Goal: Task Accomplishment & Management: Complete application form

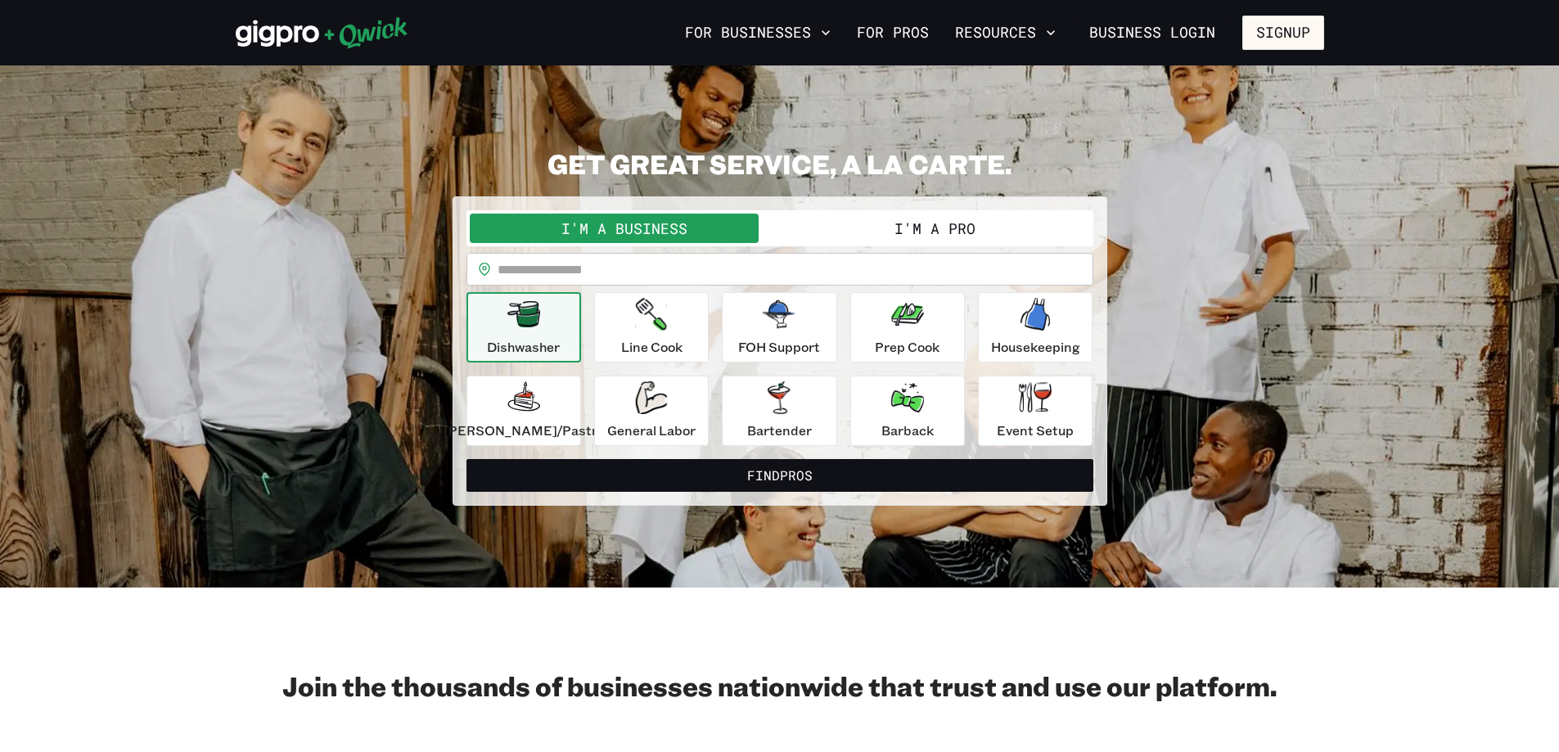
click at [513, 236] on button "I'm a Pro" at bounding box center [935, 228] width 310 height 29
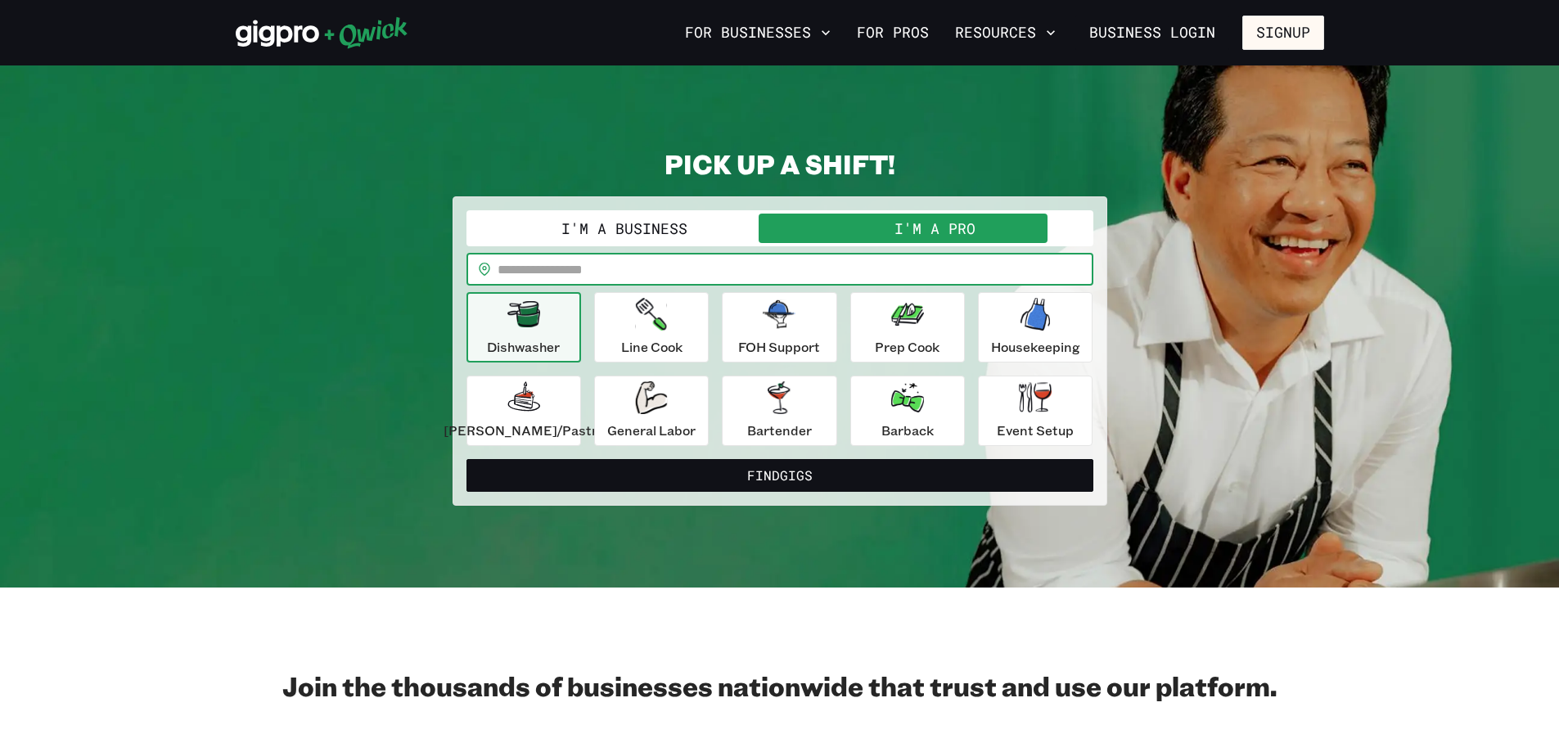
click at [513, 268] on input "text" at bounding box center [795, 269] width 596 height 33
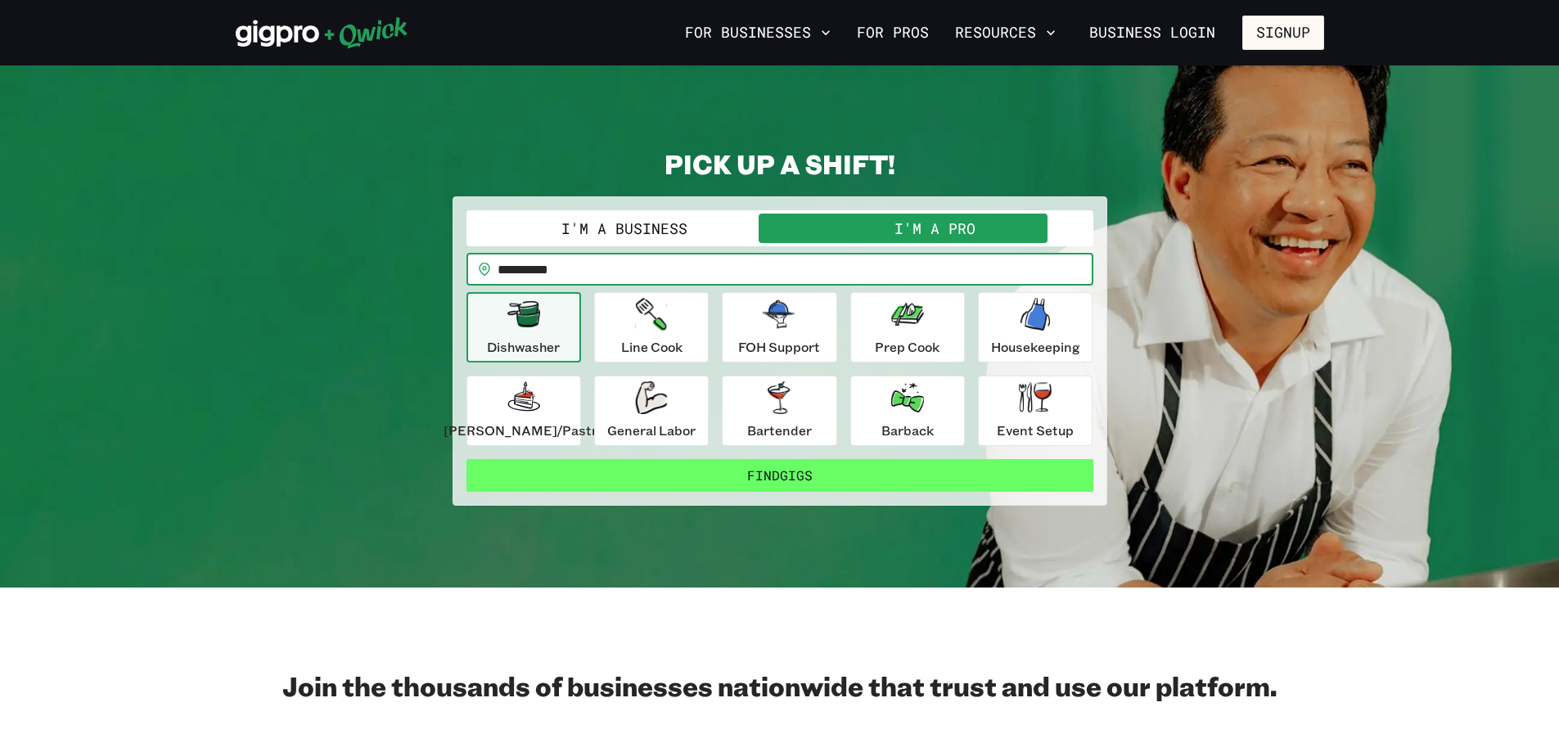
click at [513, 482] on button "Find Gigs" at bounding box center [779, 475] width 627 height 33
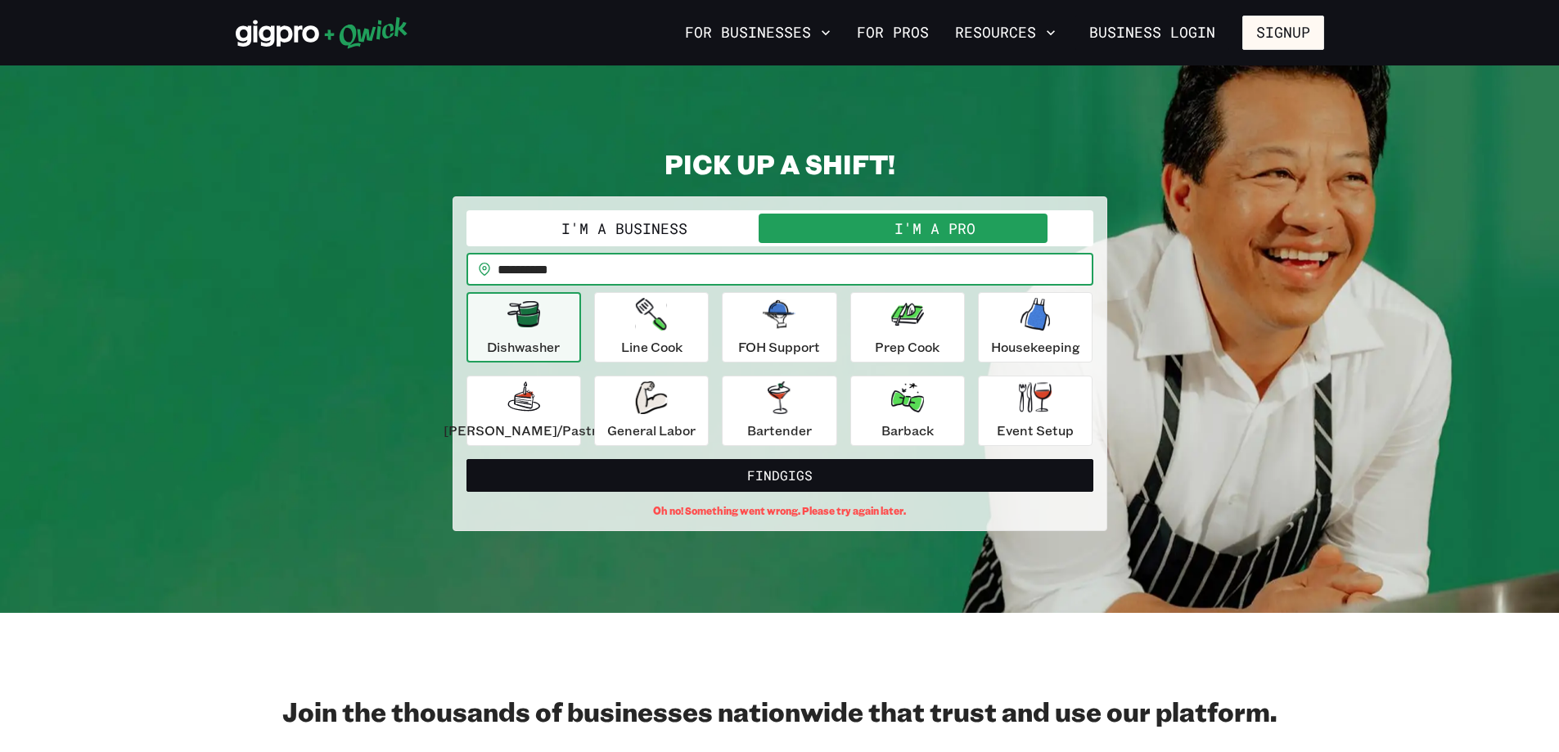
drag, startPoint x: 614, startPoint y: 267, endPoint x: 547, endPoint y: 271, distance: 67.2
click at [513, 271] on input "**********" at bounding box center [795, 269] width 596 height 33
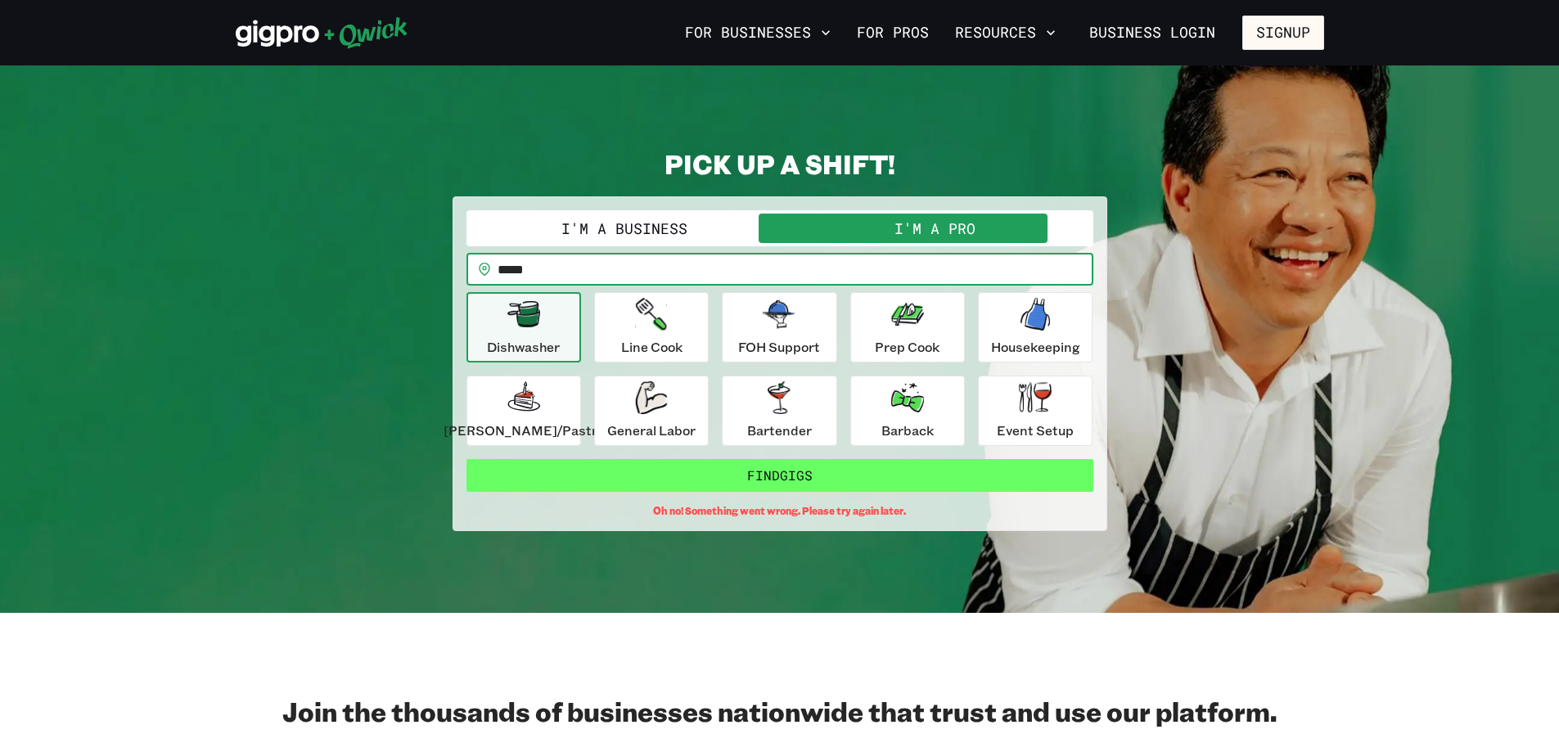
type input "*****"
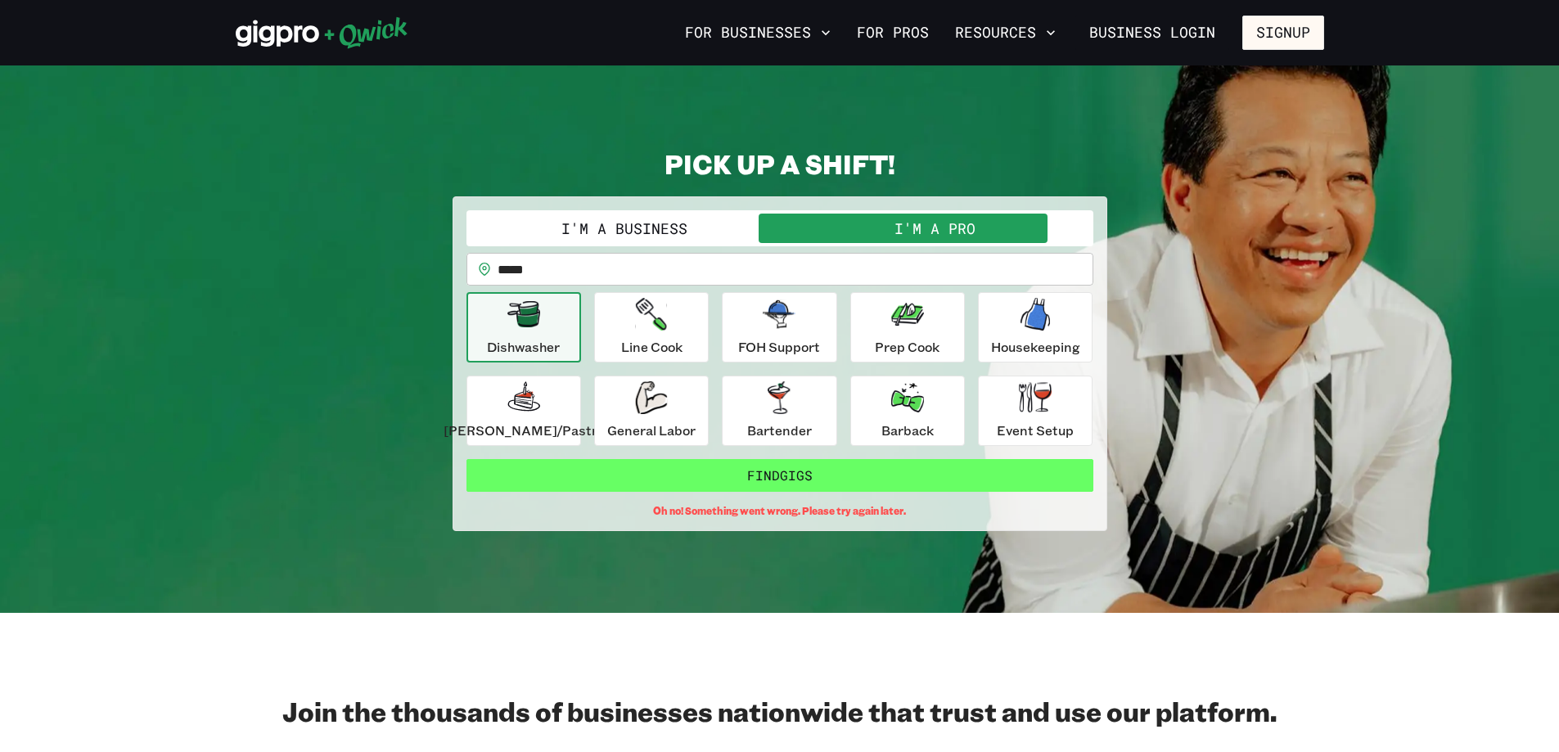
click at [513, 474] on button "Find Gigs" at bounding box center [779, 475] width 627 height 33
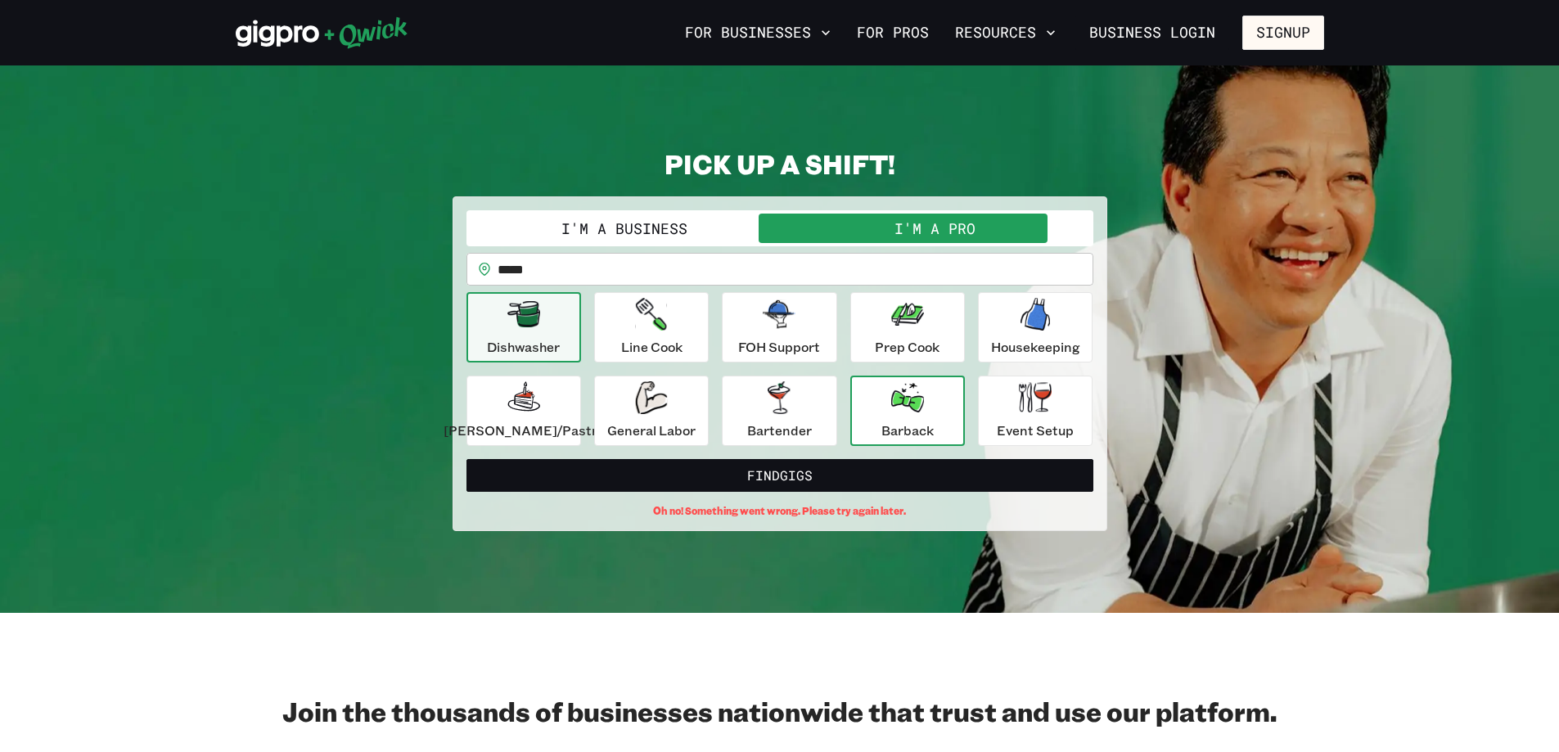
click at [513, 415] on div "Barback" at bounding box center [907, 410] width 52 height 59
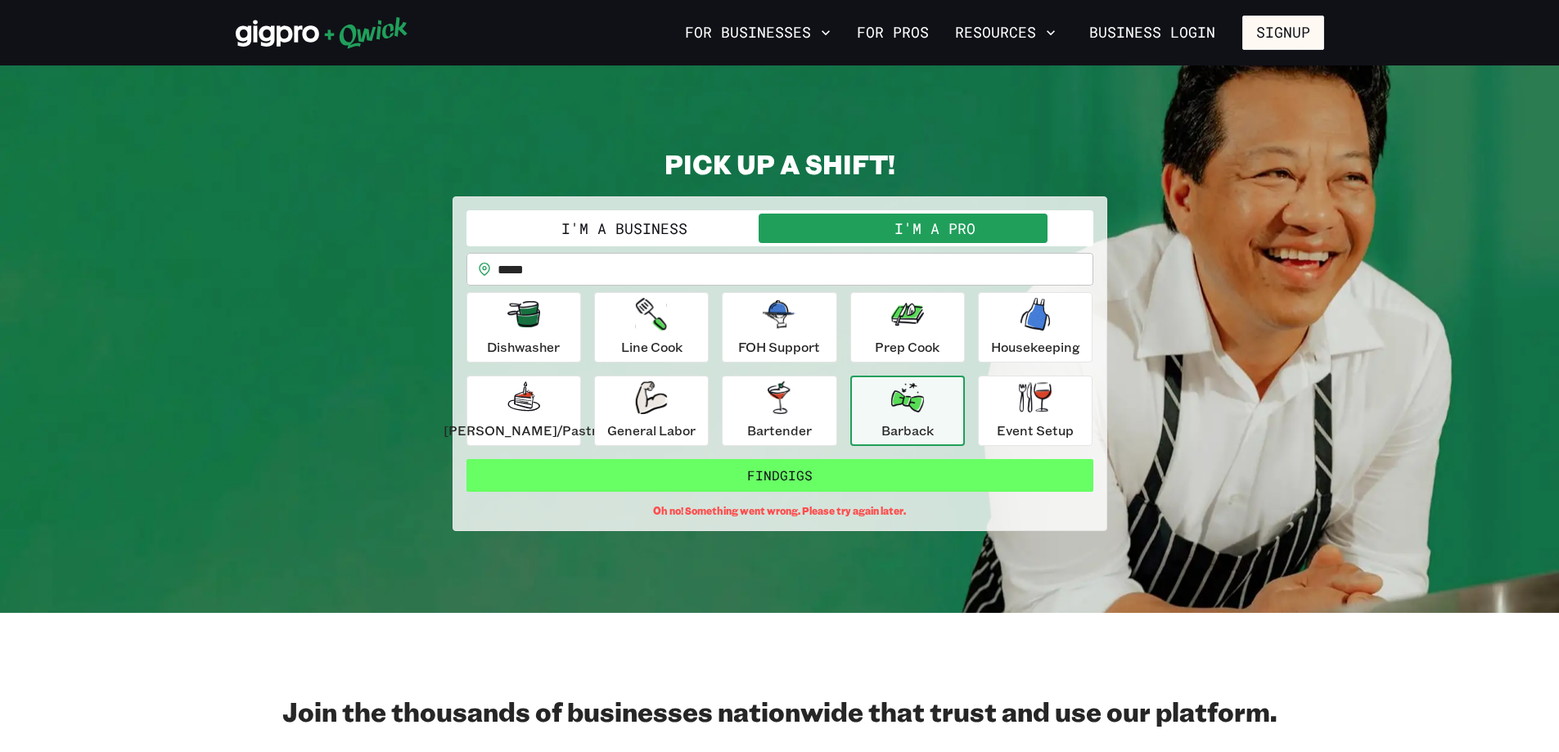
click at [513, 475] on button "Find Gigs" at bounding box center [779, 475] width 627 height 33
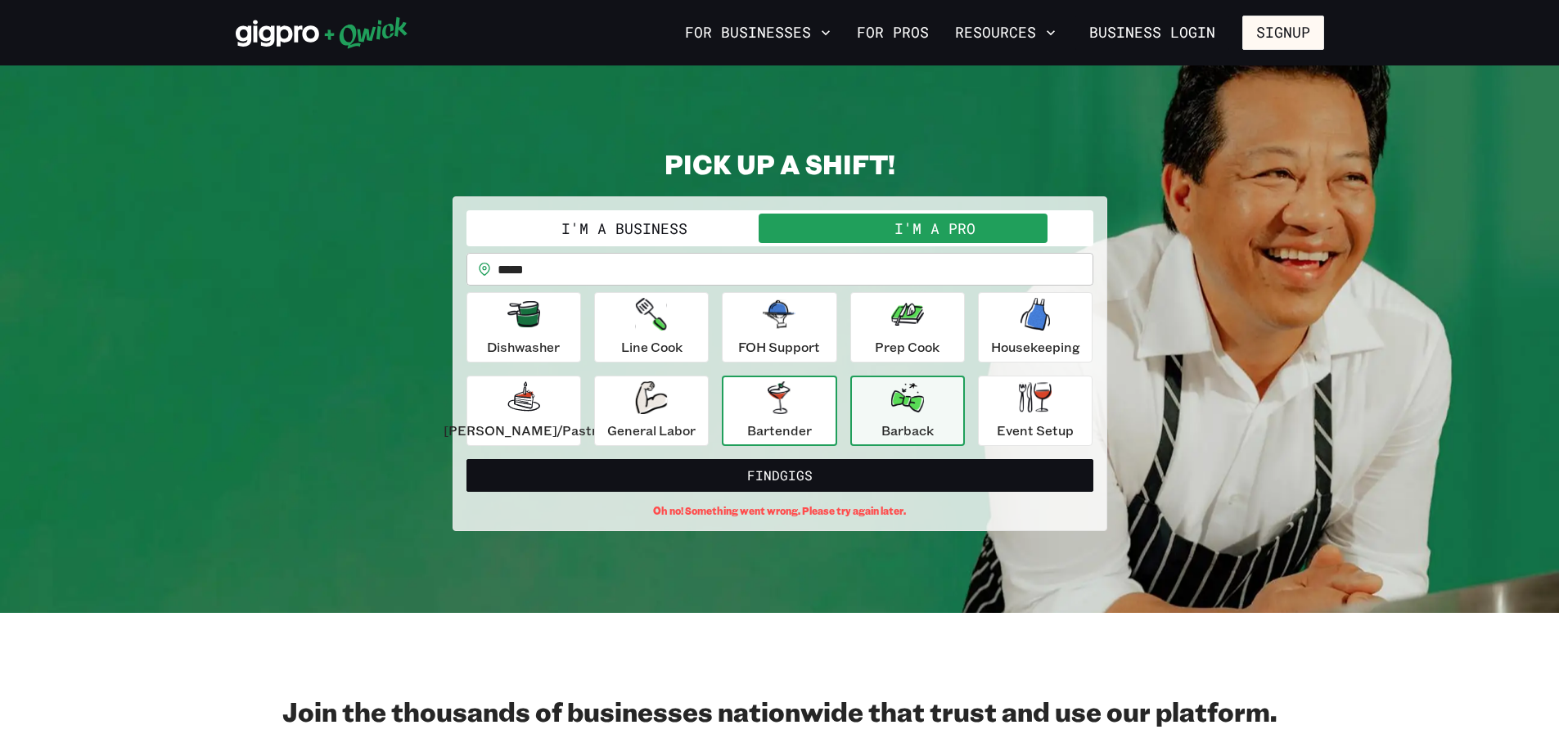
click at [513, 426] on p "Bartender" at bounding box center [779, 431] width 65 height 20
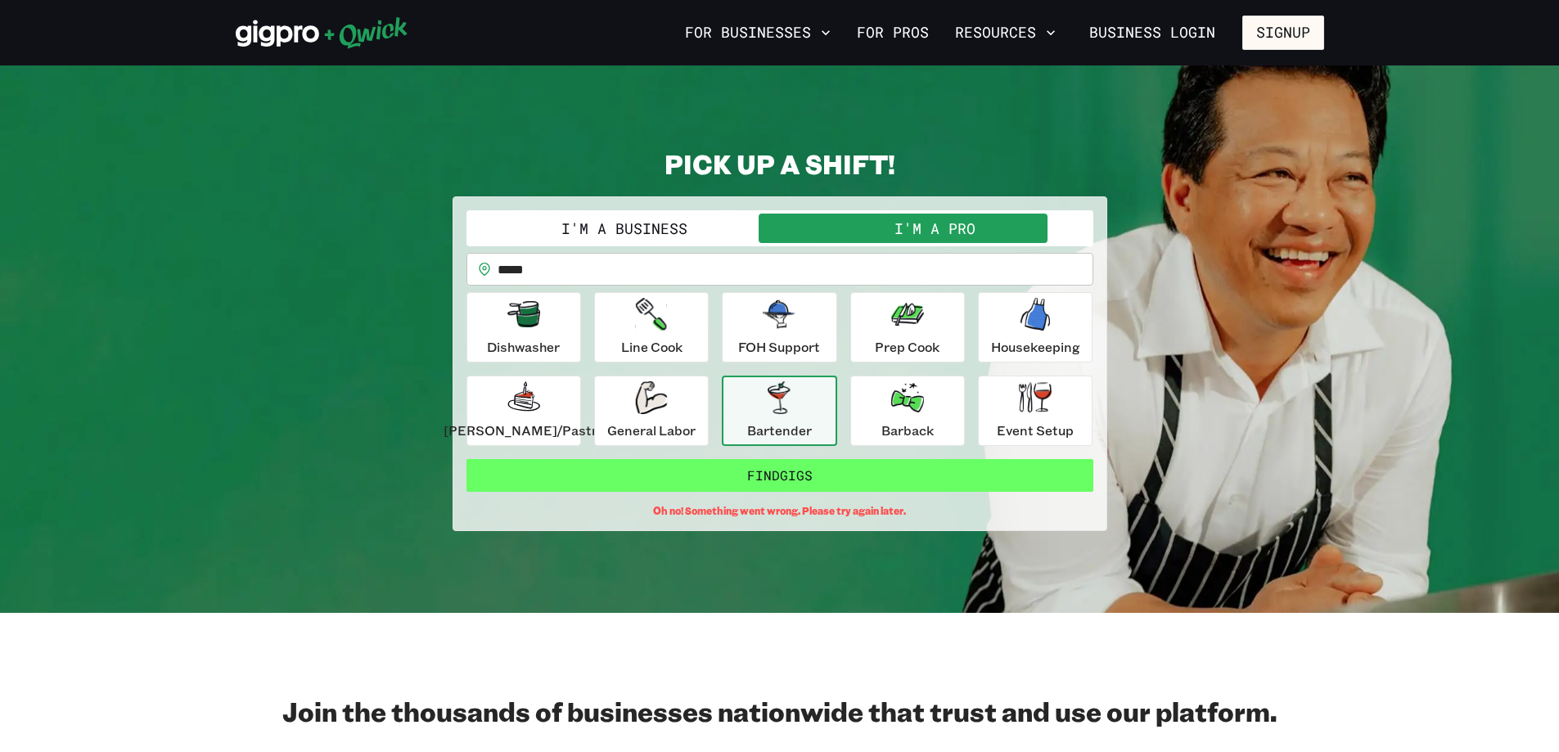
click at [513, 470] on button "Find Gigs" at bounding box center [779, 475] width 627 height 33
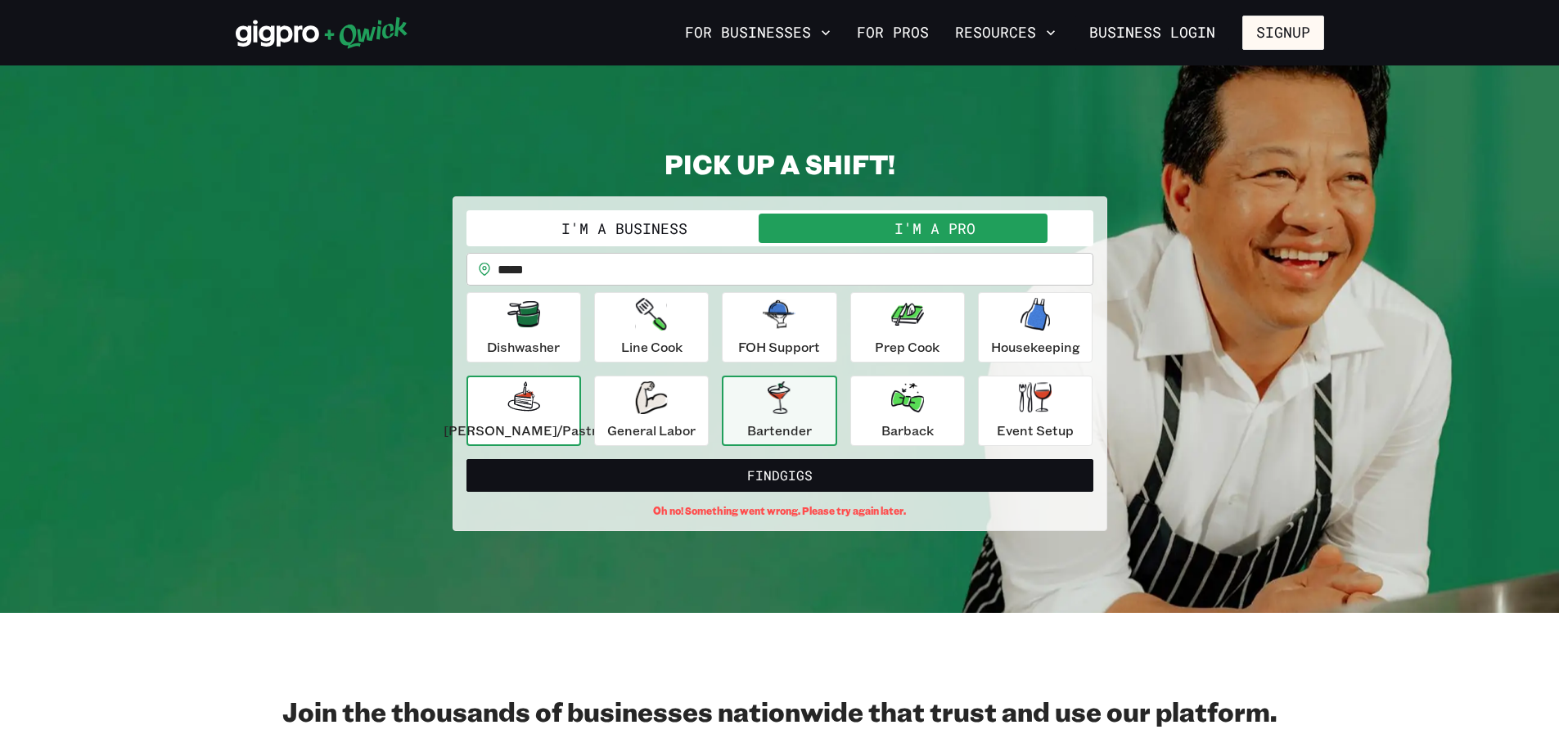
click at [513, 431] on p "[PERSON_NAME]/Pastry" at bounding box center [523, 431] width 160 height 20
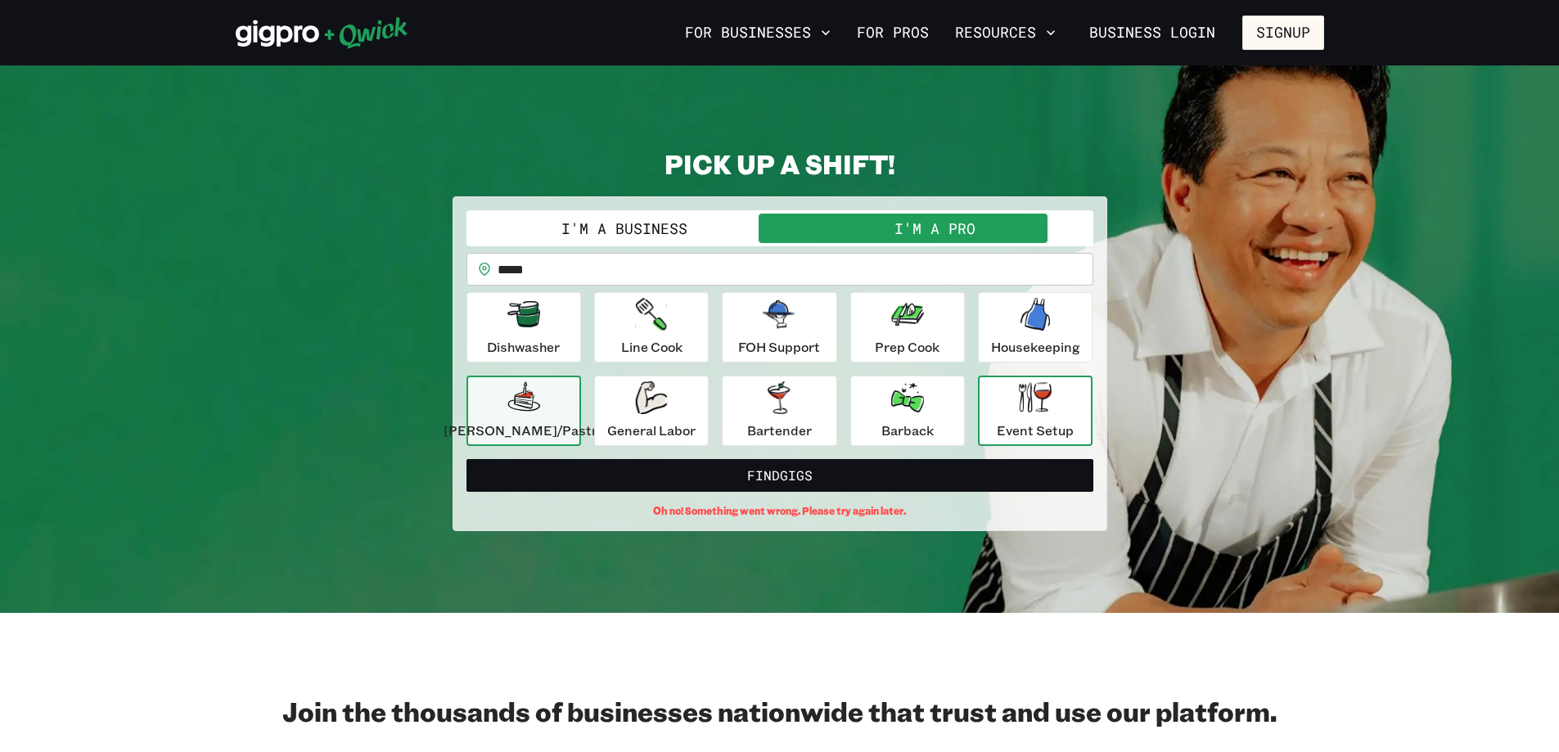
click at [513, 426] on p "Event Setup" at bounding box center [1035, 431] width 77 height 20
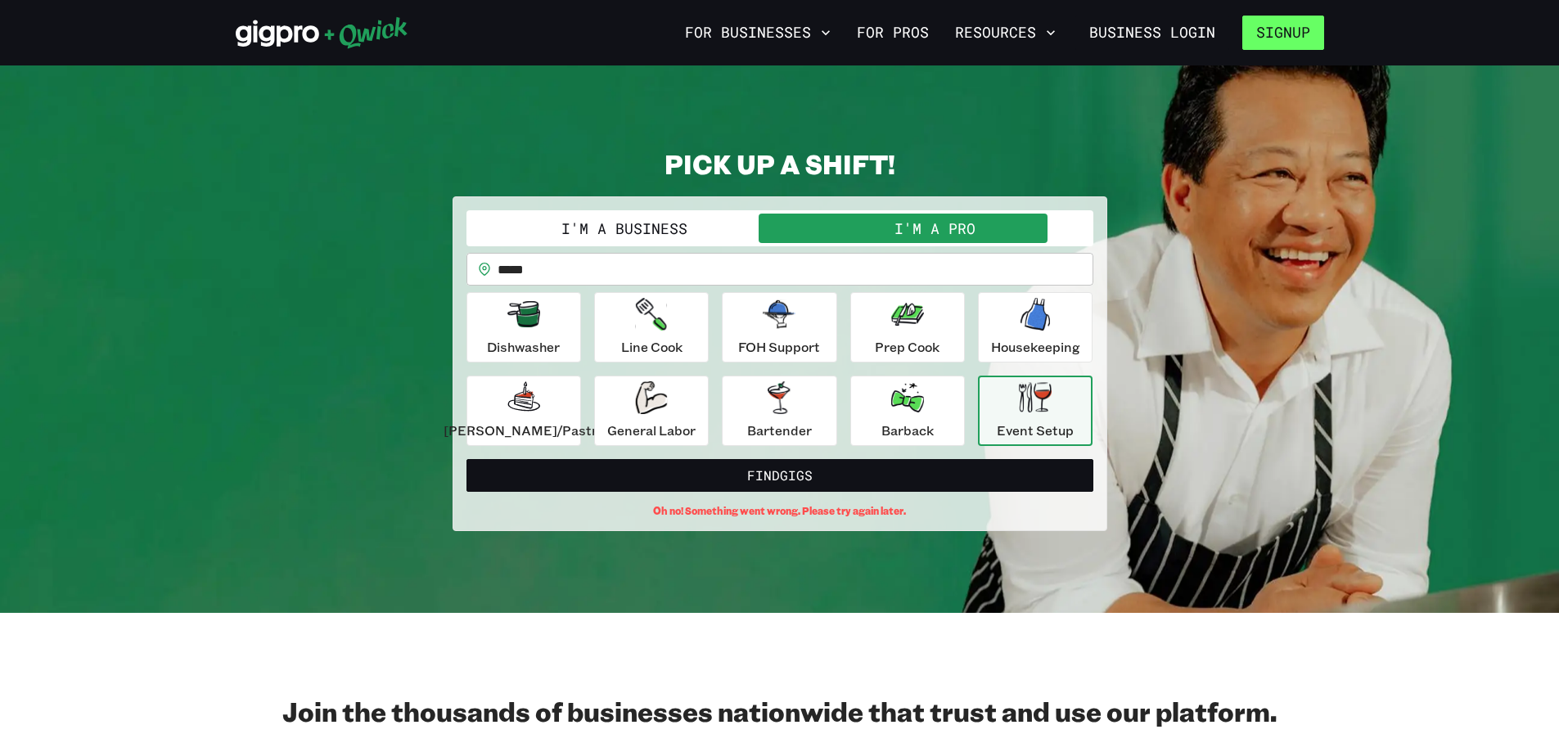
click at [513, 25] on button "Signup" at bounding box center [1283, 33] width 82 height 34
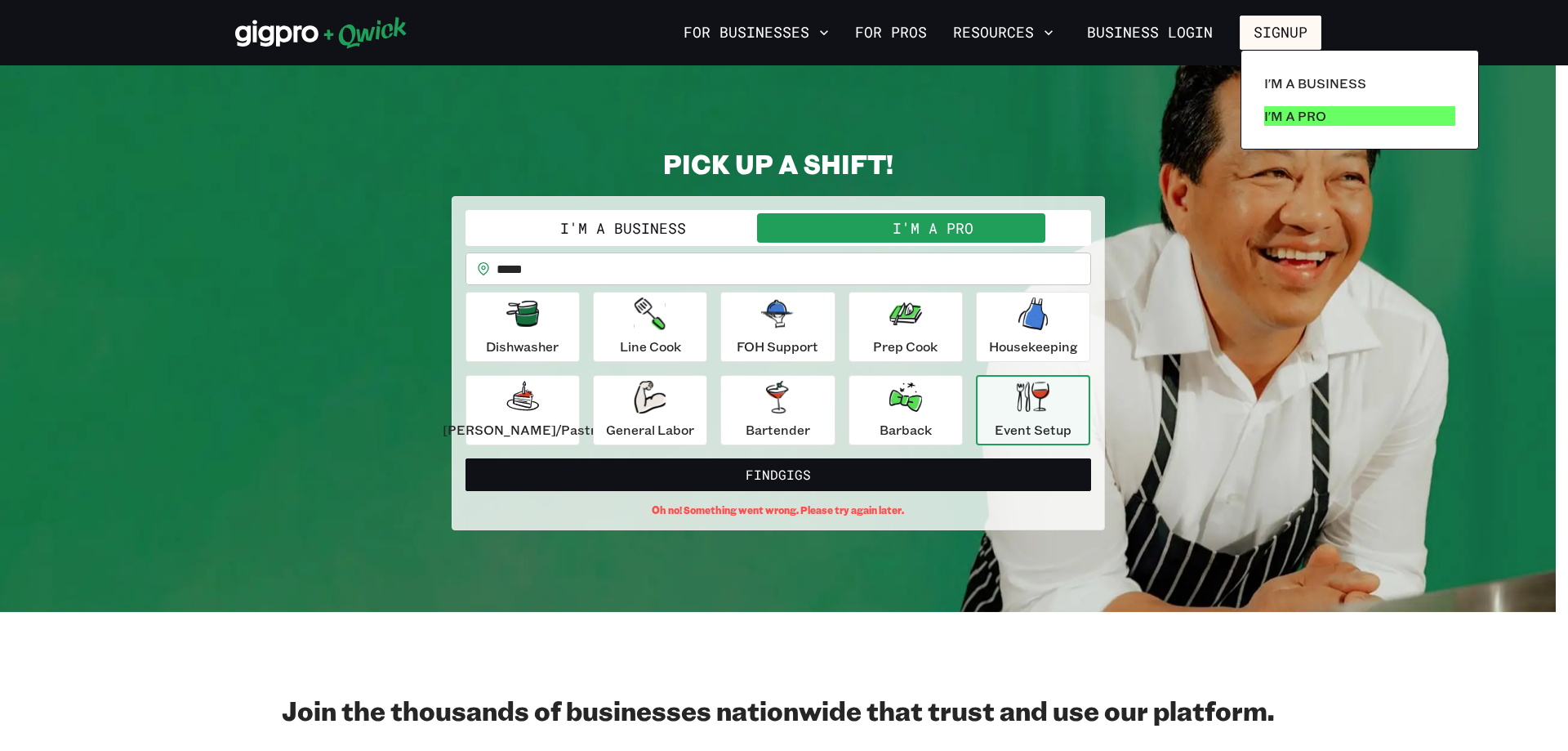
click at [512, 124] on p "I'm a Pro" at bounding box center [1296, 116] width 62 height 20
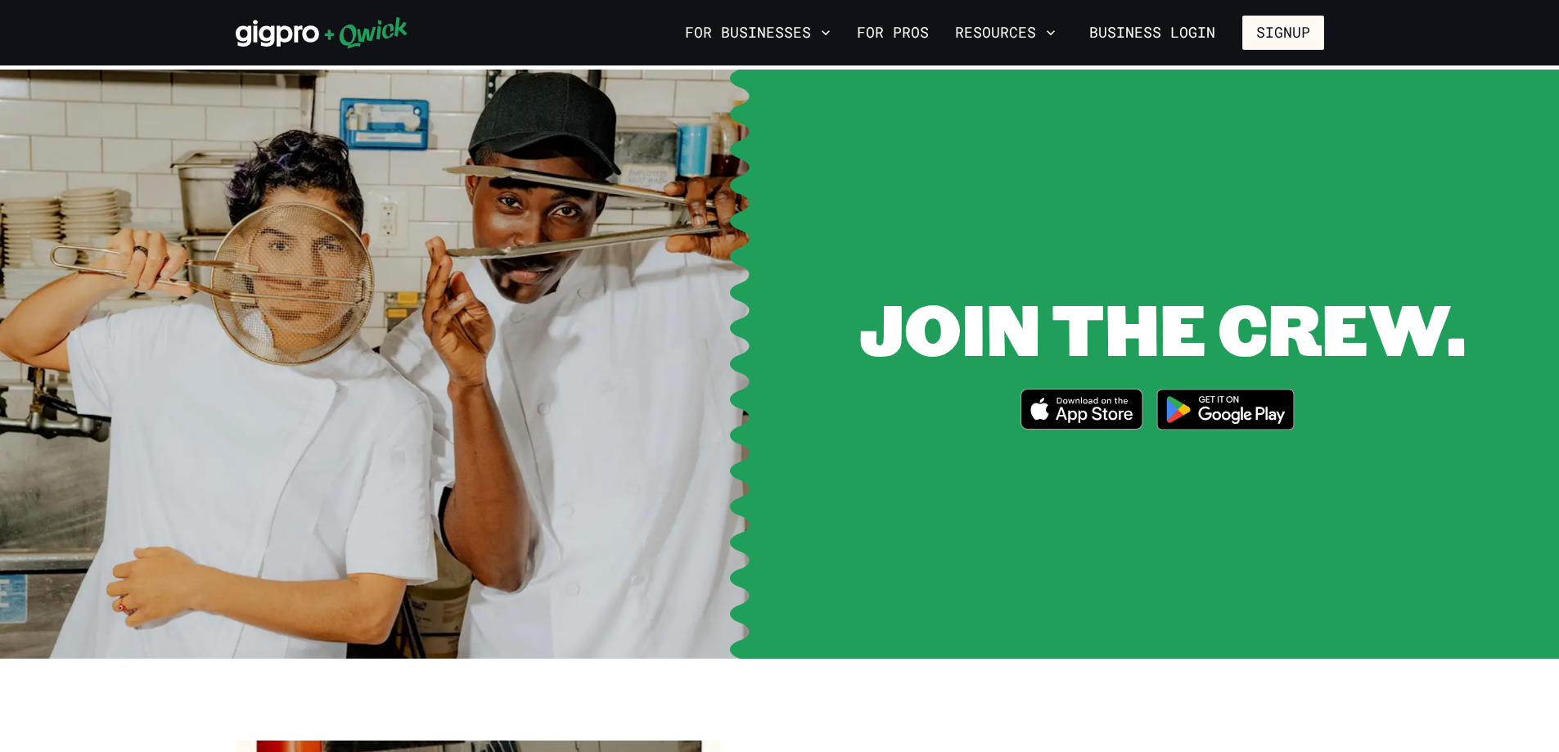
scroll to position [1964, 0]
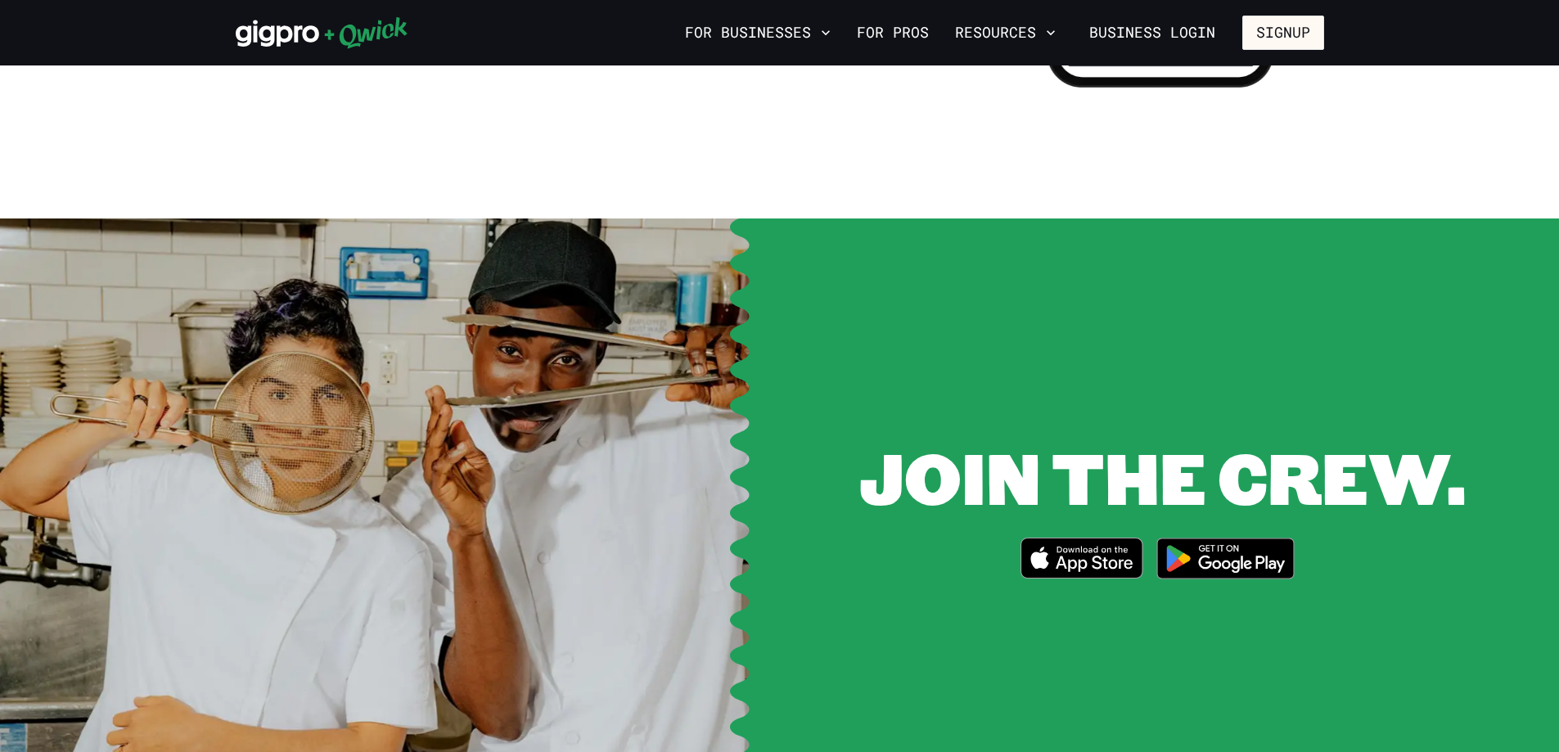
click at [513, 538] on icon "Download on the App Store" at bounding box center [1081, 557] width 120 height 39
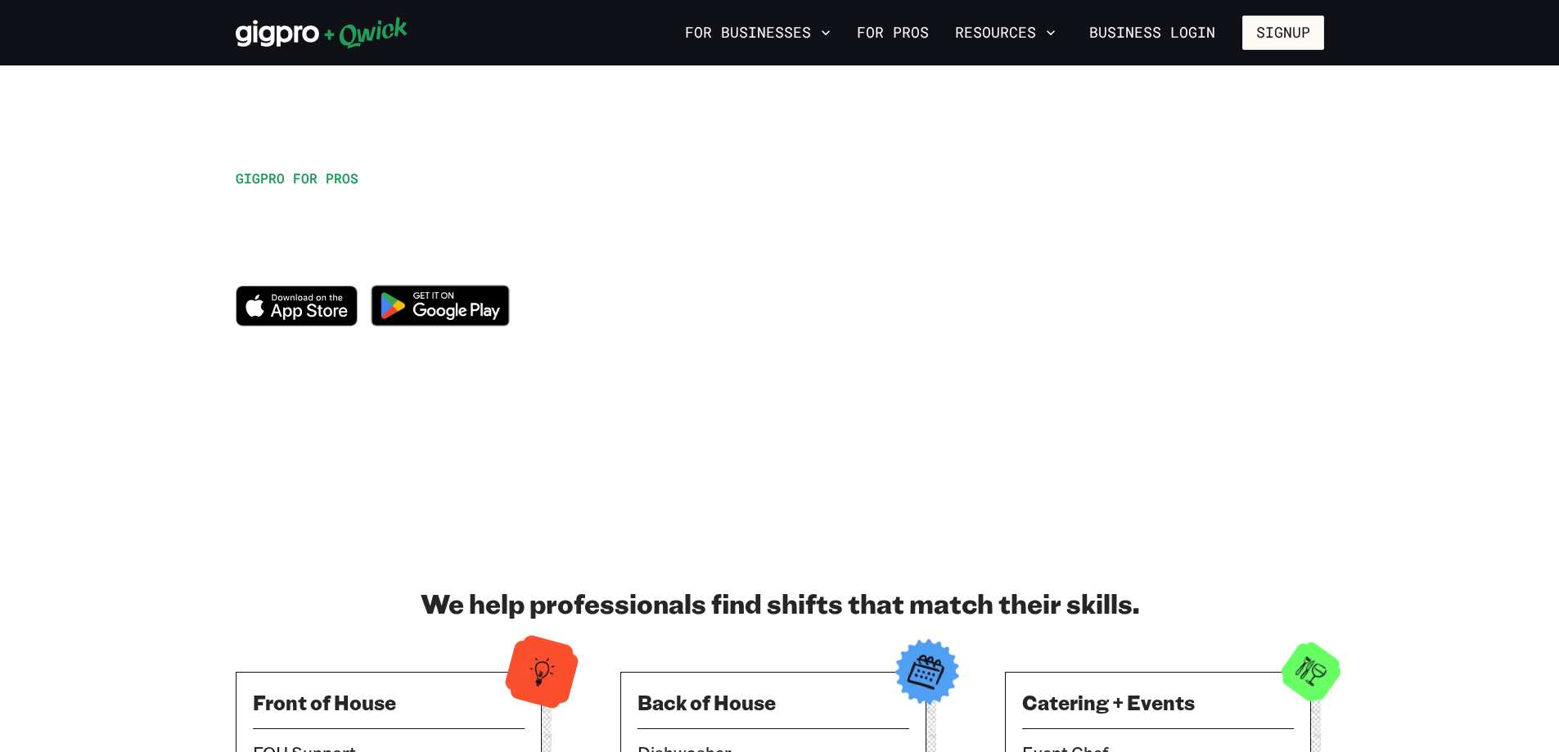
scroll to position [0, 0]
